Goal: Task Accomplishment & Management: Manage account settings

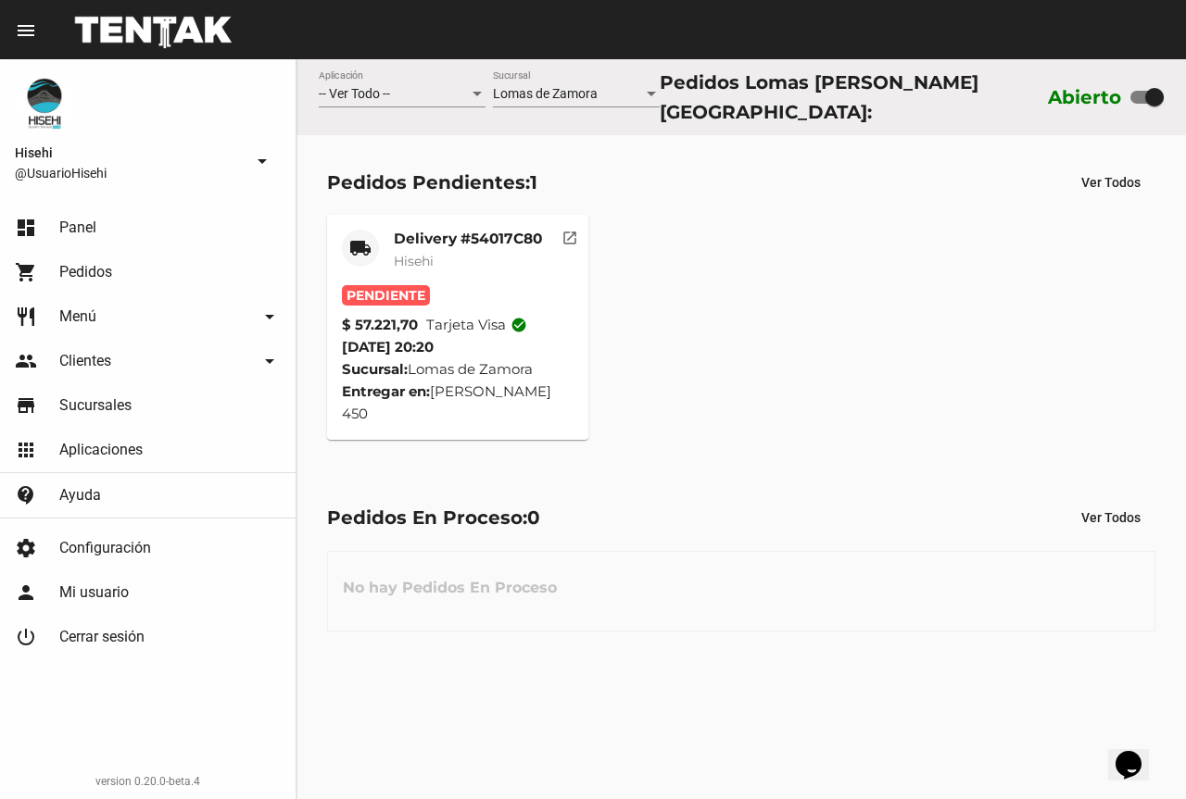
click at [496, 252] on mat-card-subtitle "Hisehi" at bounding box center [468, 261] width 148 height 19
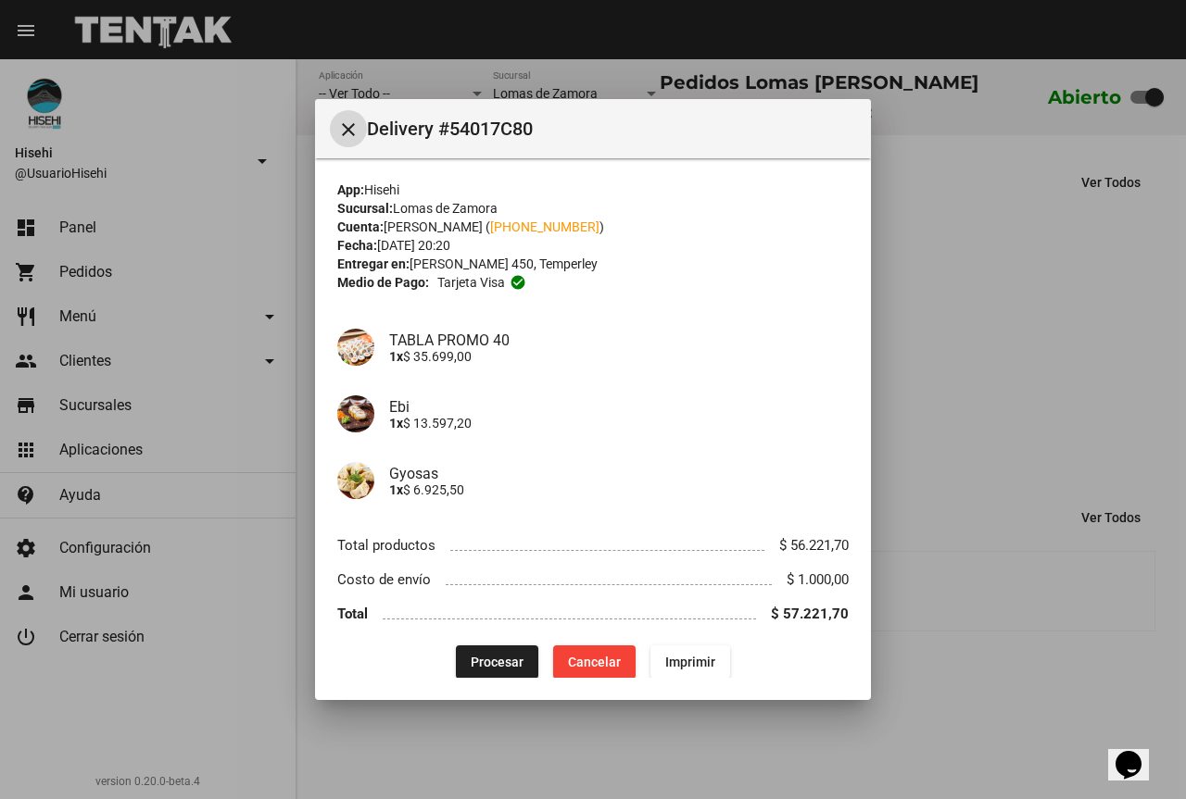
click at [498, 663] on span "Procesar" at bounding box center [497, 662] width 53 height 15
